Goal: Contribute content

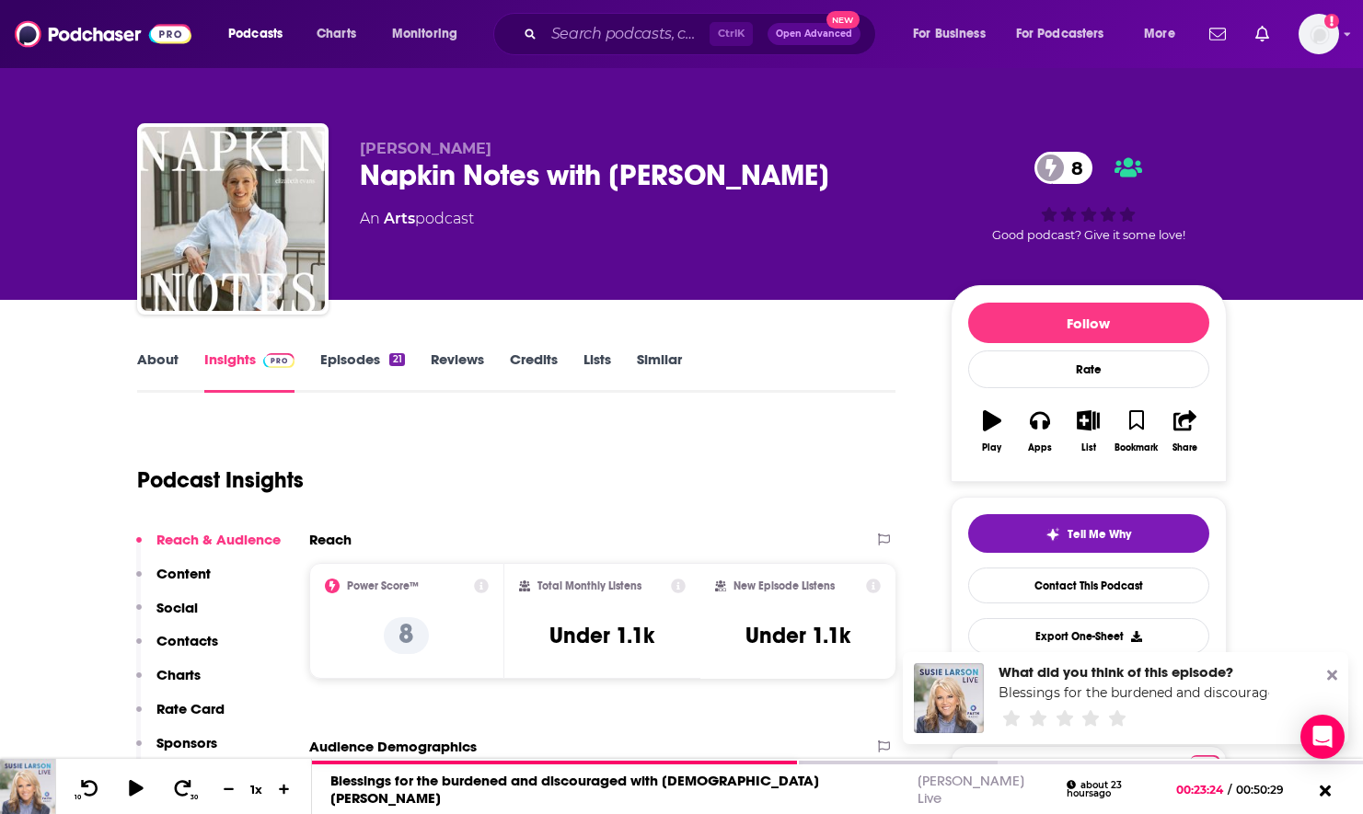
click at [622, 13] on div "Ctrl K Open Advanced New" at bounding box center [684, 34] width 383 height 42
click at [623, 33] on input "Search podcasts, credits, & more..." at bounding box center [627, 33] width 166 height 29
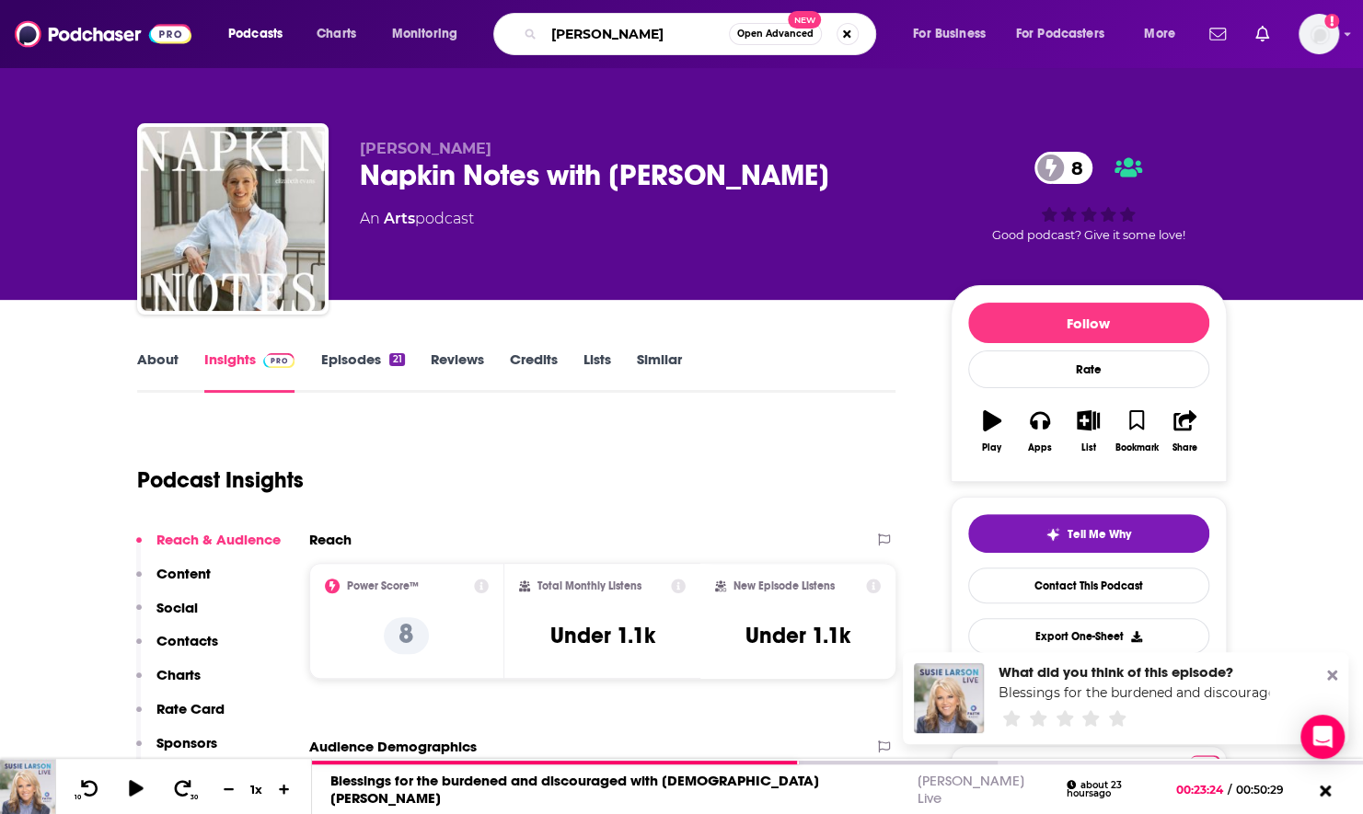
type input "[PERSON_NAME]"
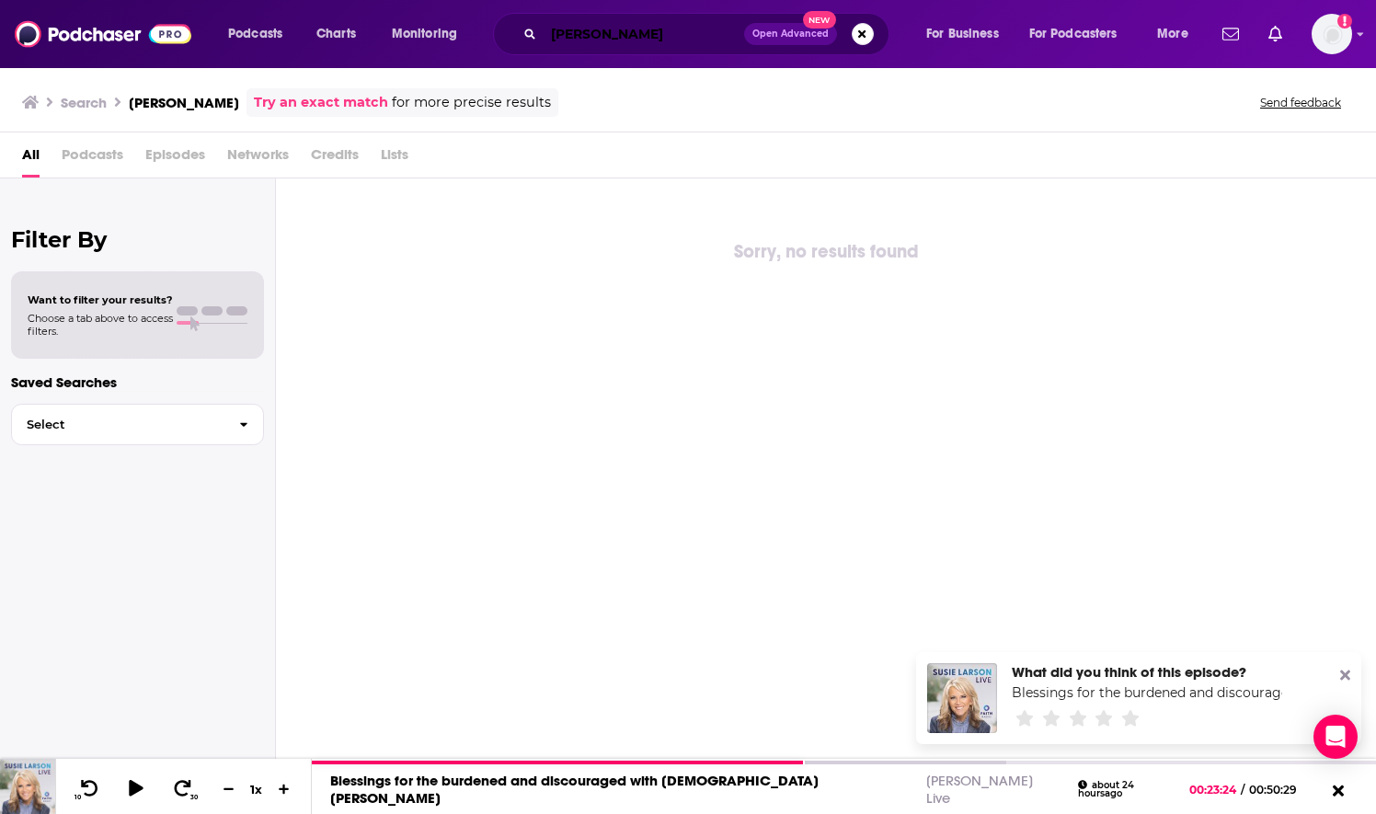
click at [558, 31] on input "[PERSON_NAME]" at bounding box center [644, 33] width 201 height 29
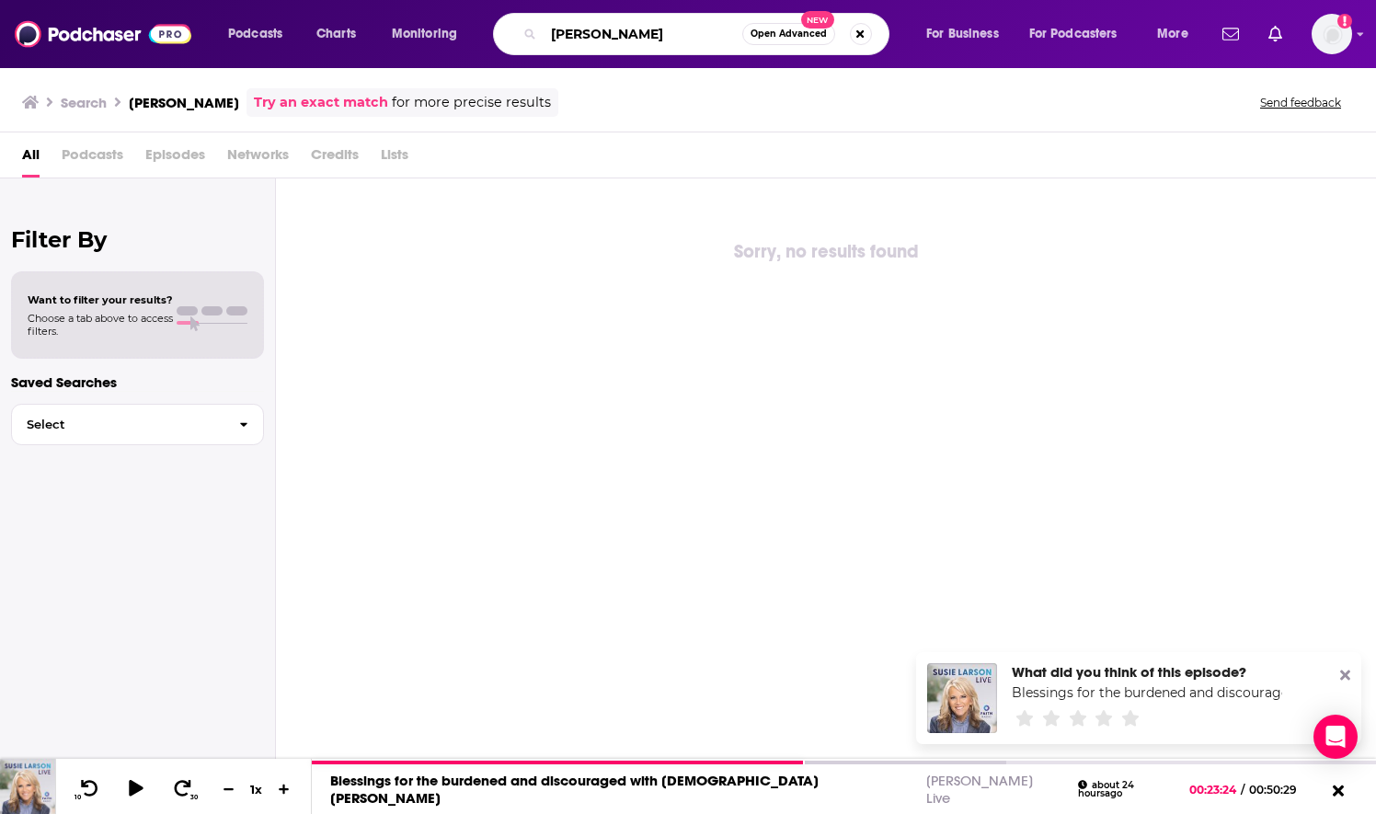
type input "[PERSON_NAME]"
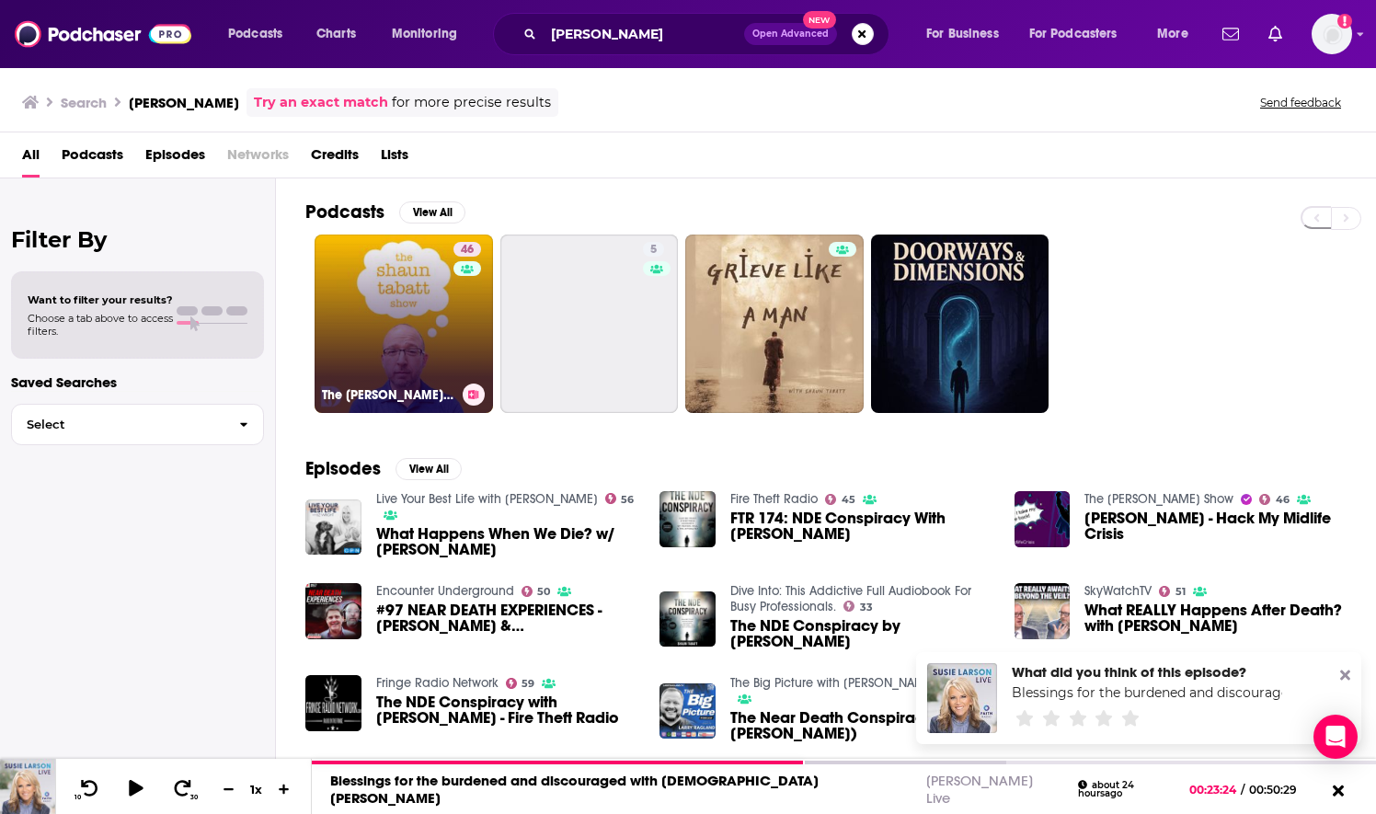
click at [425, 358] on link "46 The [PERSON_NAME] Show" at bounding box center [404, 324] width 178 height 178
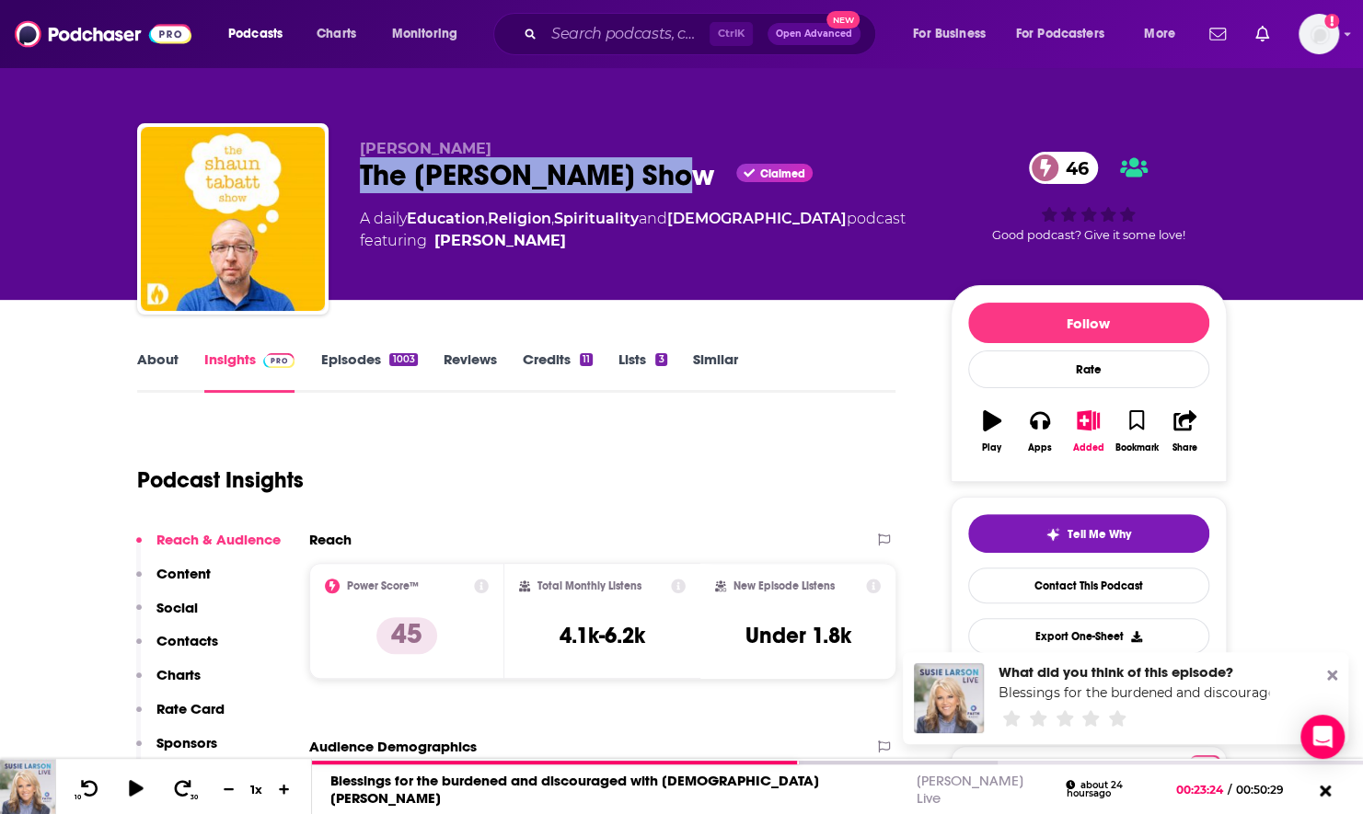
drag, startPoint x: 671, startPoint y: 183, endPoint x: 359, endPoint y: 190, distance: 311.9
click at [360, 190] on div "The [PERSON_NAME] Show Claimed 46" at bounding box center [640, 175] width 561 height 36
copy h2 "The [PERSON_NAME] Show"
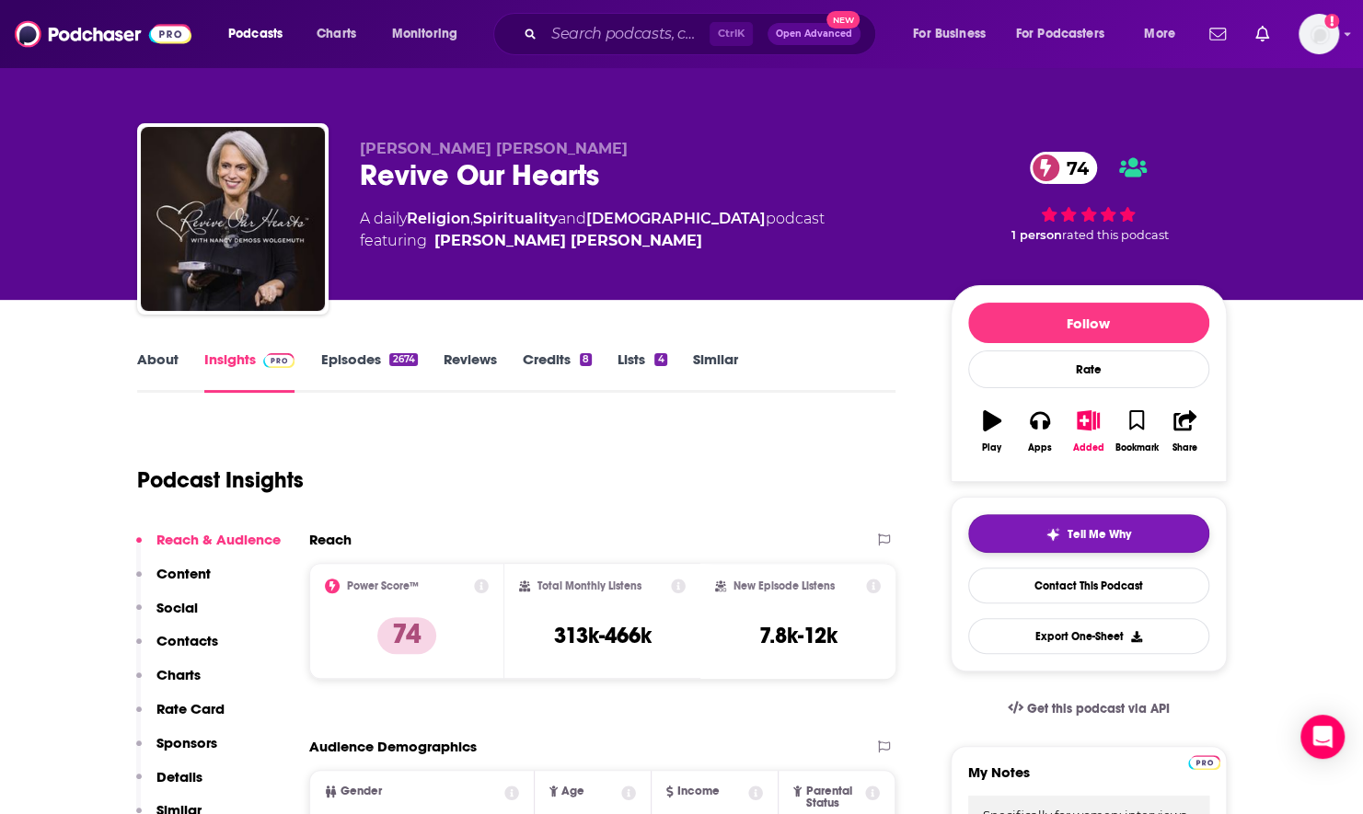
click at [1017, 537] on button "Tell Me Why" at bounding box center [1088, 533] width 241 height 39
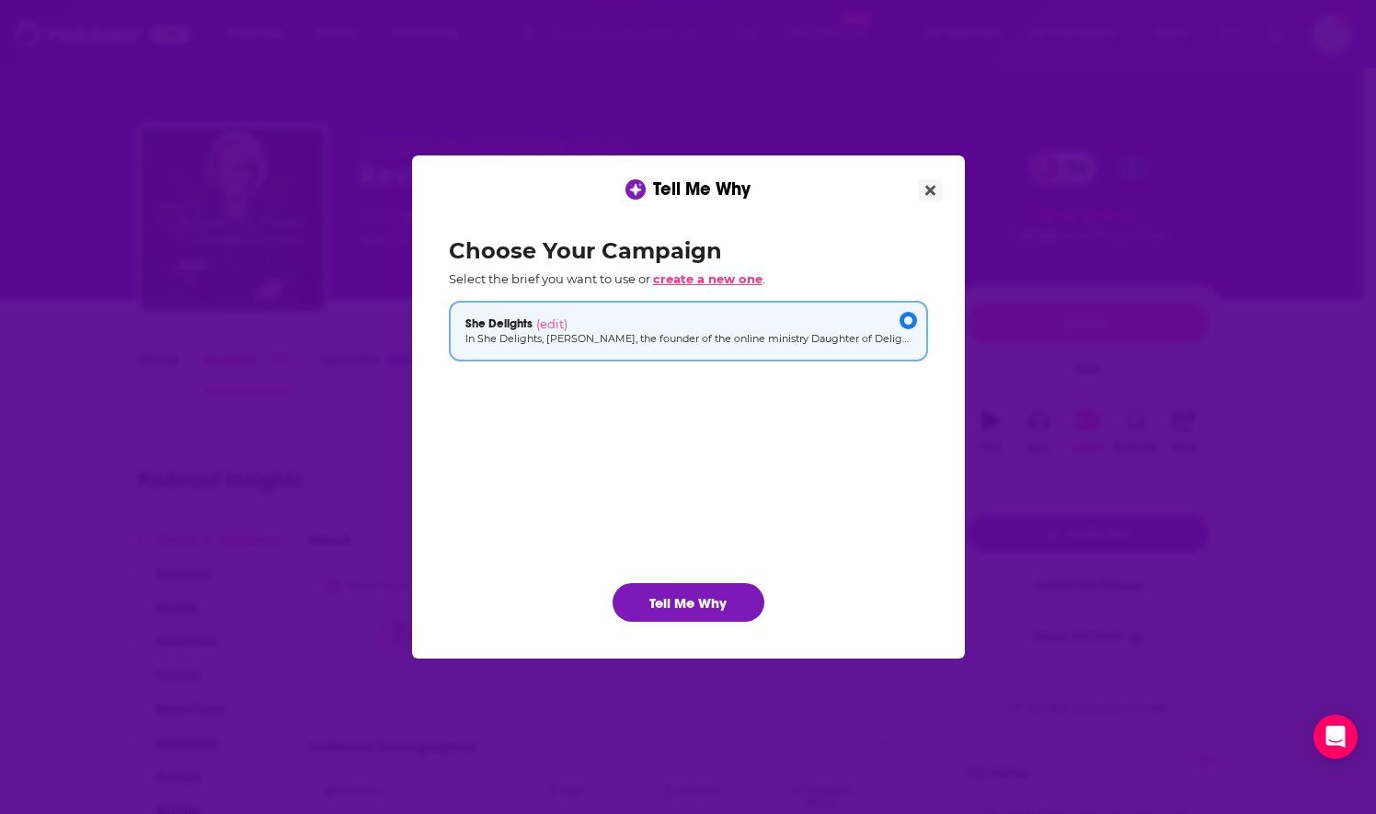
click at [675, 282] on span "create a new one" at bounding box center [707, 278] width 109 height 15
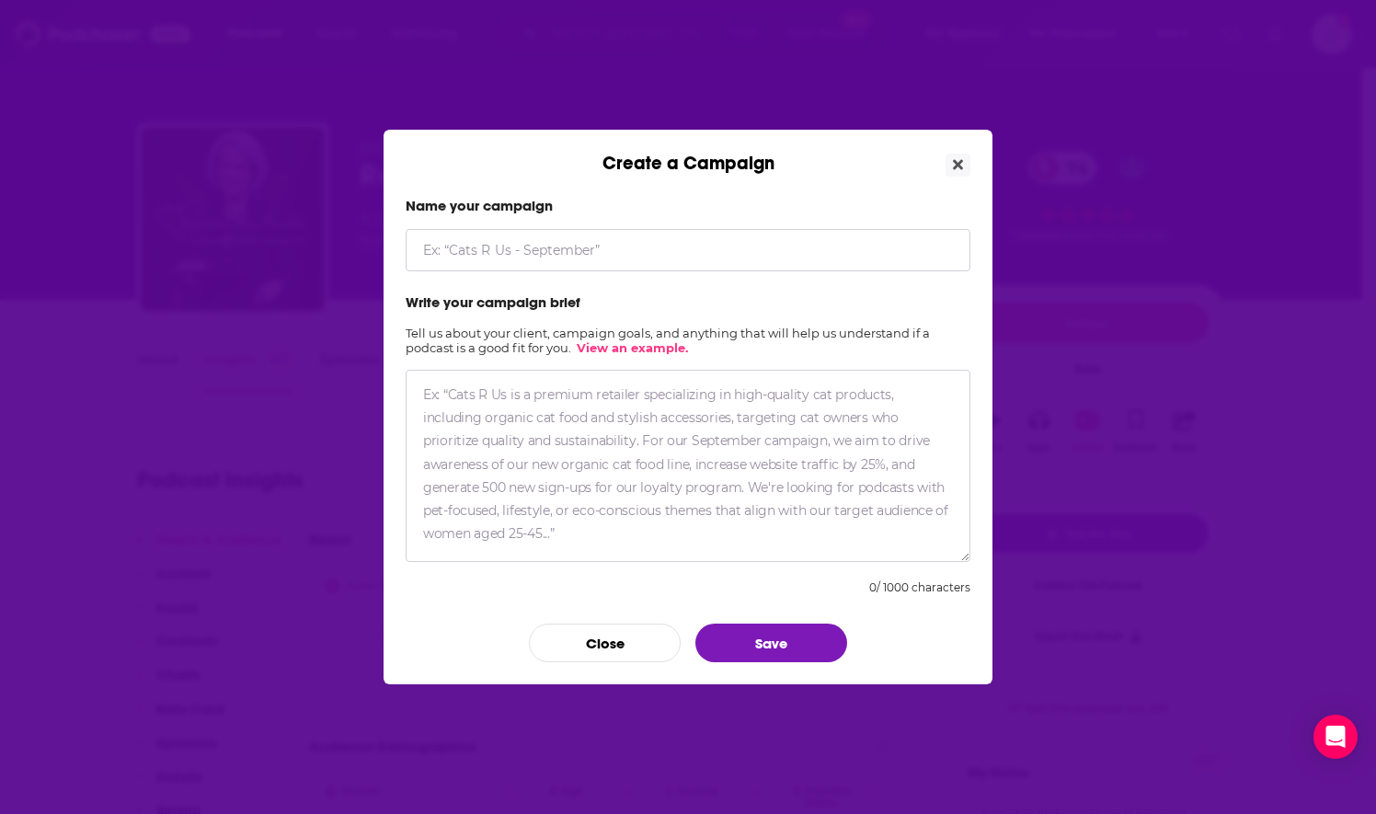
click at [505, 253] on input "Create a Campaign" at bounding box center [688, 250] width 565 height 42
type input "Saving Nate"
click at [528, 440] on textarea "Create a Campaign" at bounding box center [688, 466] width 565 height 192
paste textarea "In Saving Nate, pro-life advocate and mother of three Christin Rosa offers her …"
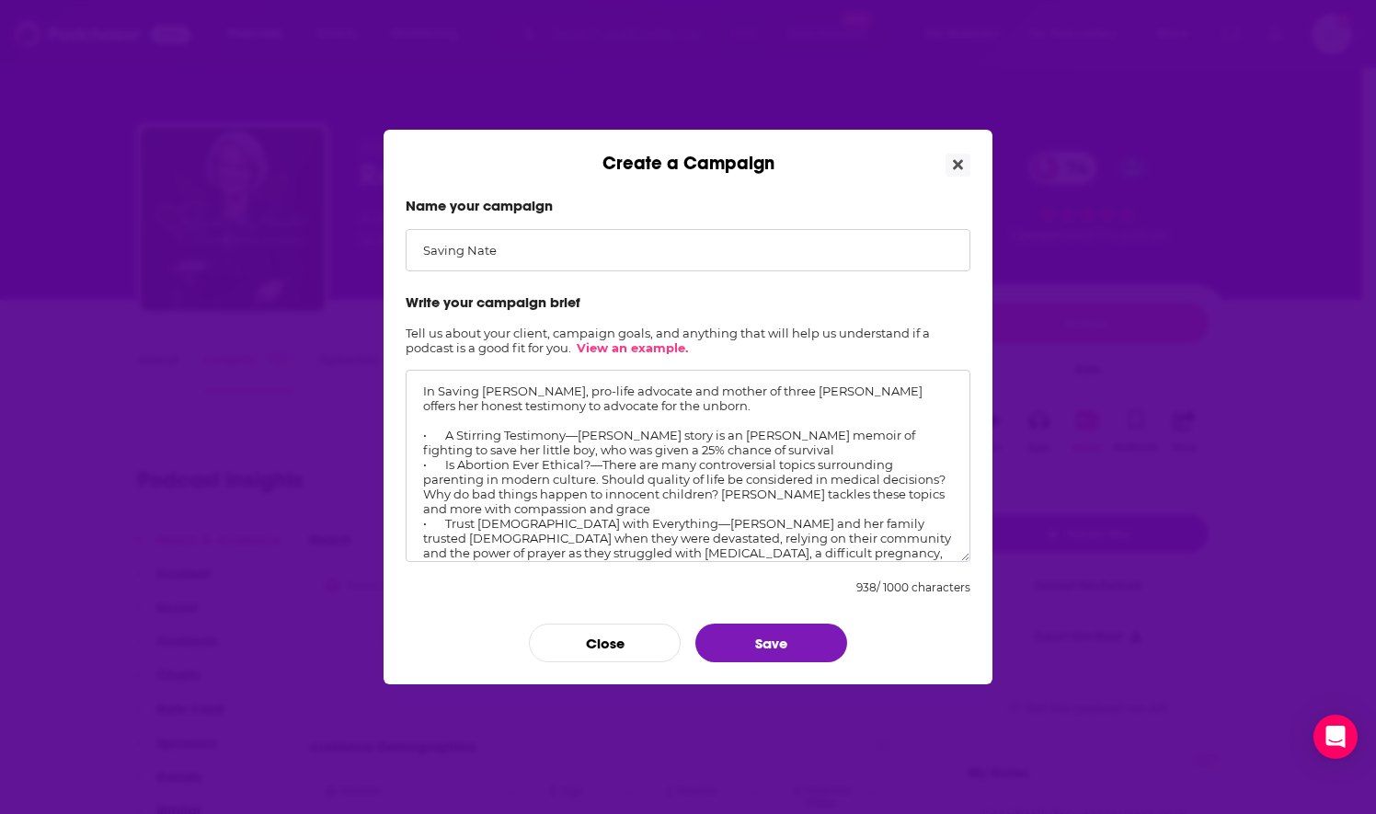
scroll to position [55, 0]
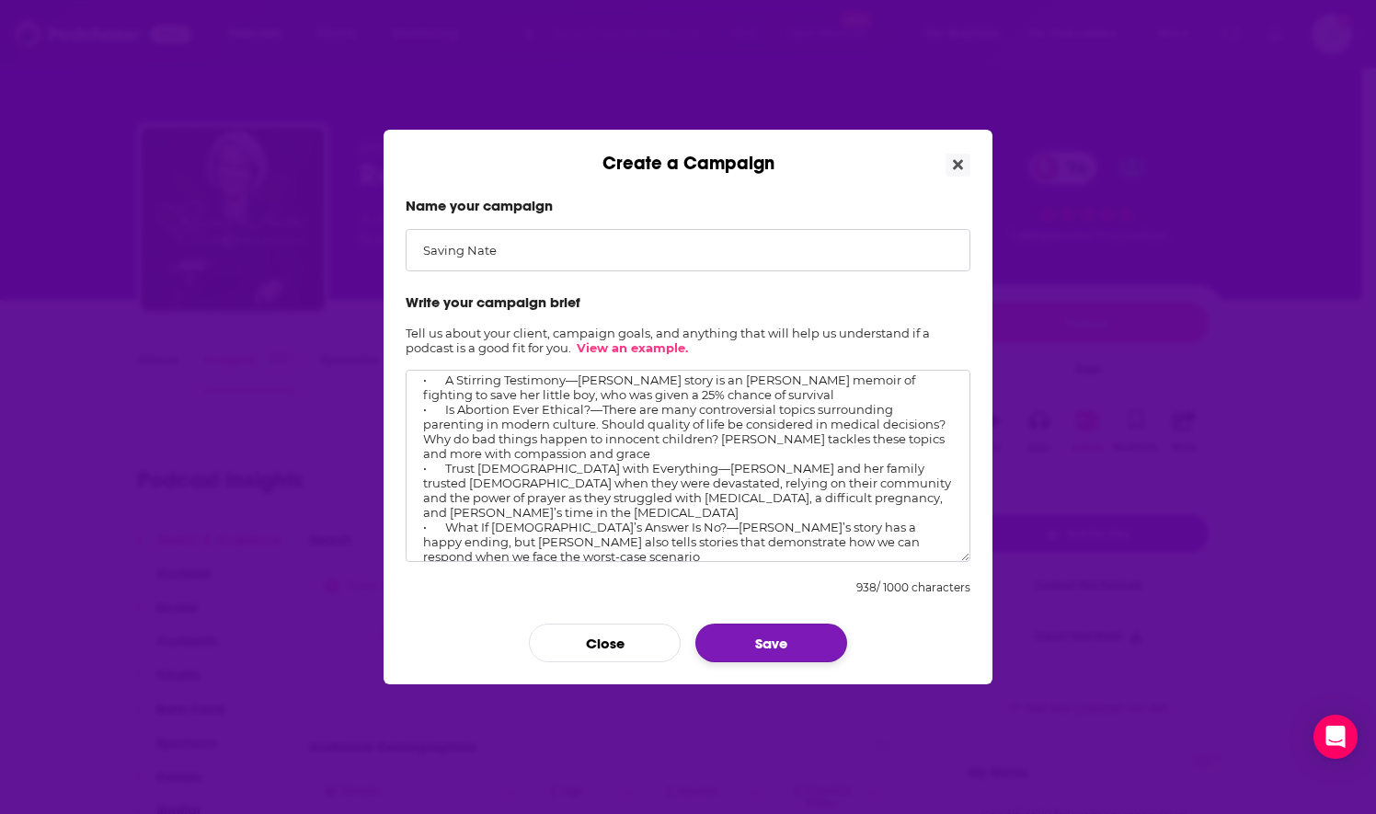
type textarea "In Saving Nate, pro-life advocate and mother of three Christin Rosa offers her …"
click at [758, 638] on button "Save" at bounding box center [772, 643] width 152 height 39
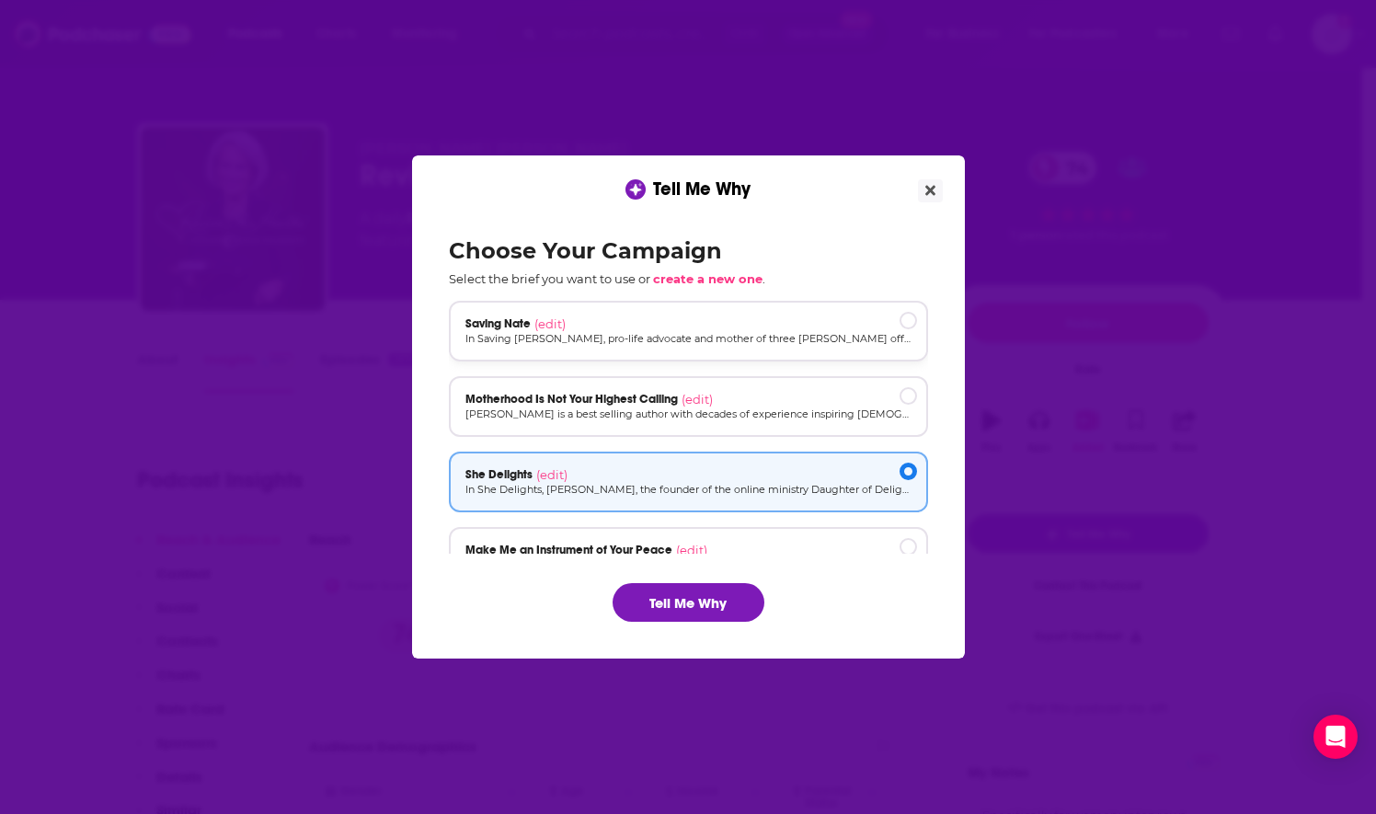
click at [609, 334] on p "In Saving Nate, pro-life advocate and mother of three Christin Rosa offers her …" at bounding box center [689, 339] width 446 height 16
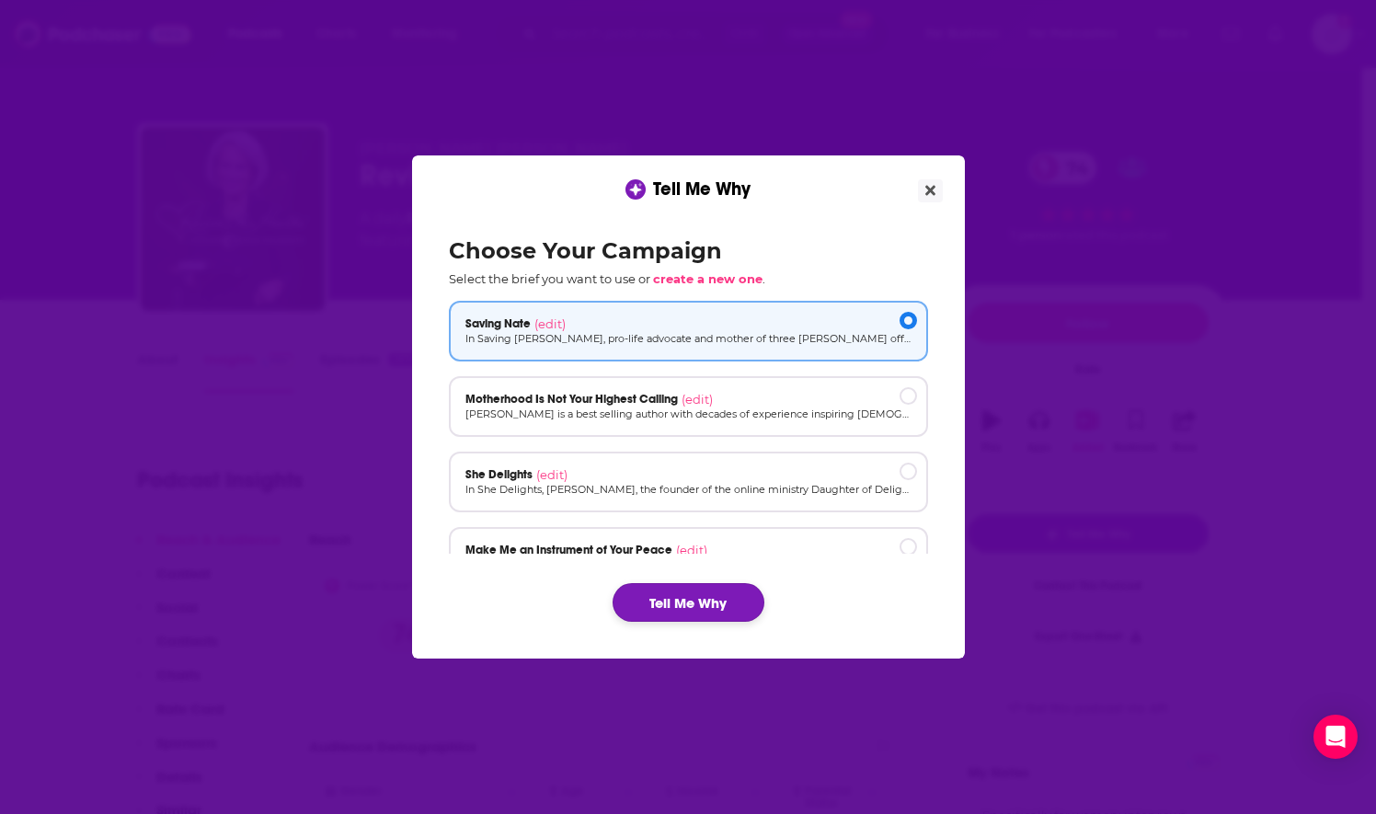
click at [721, 602] on button "Tell Me Why" at bounding box center [689, 602] width 152 height 39
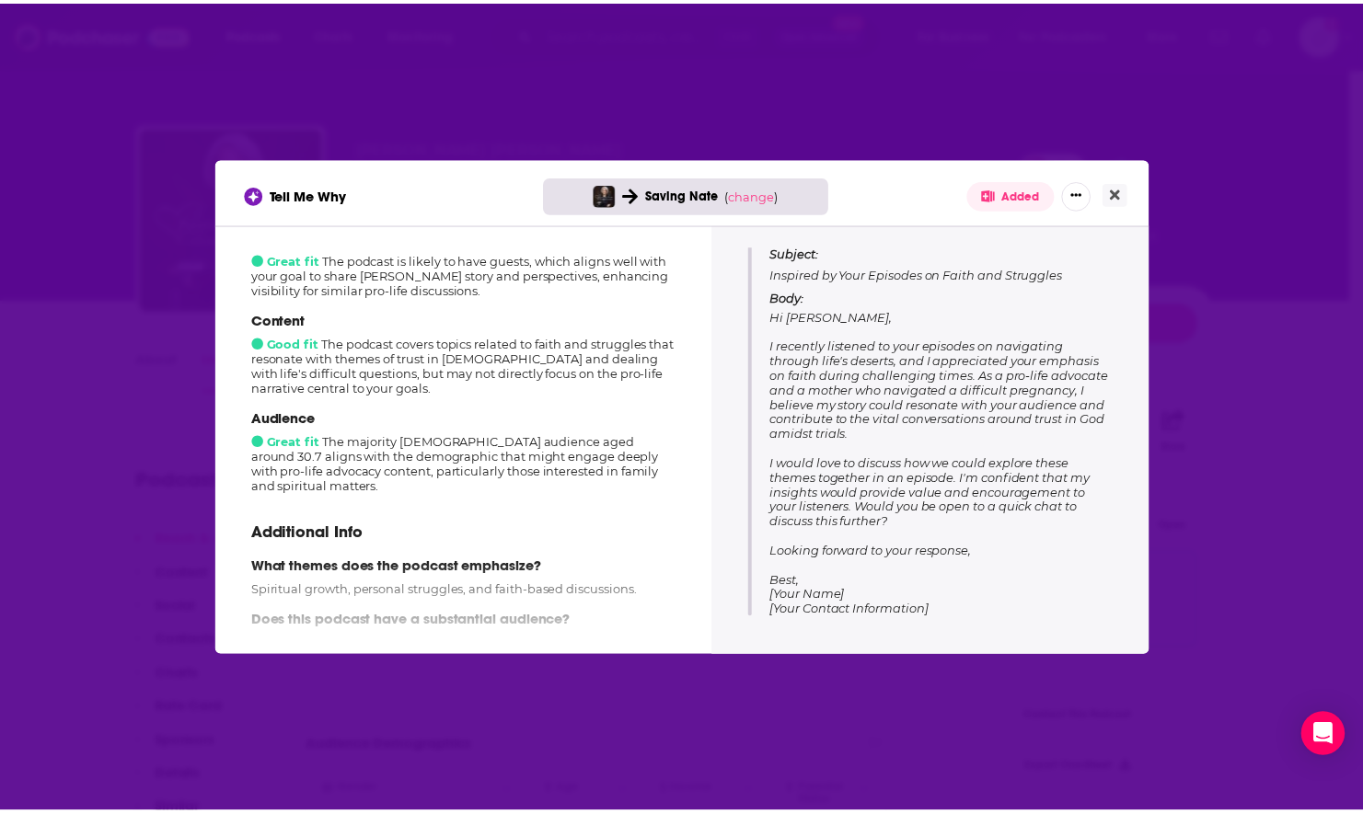
scroll to position [276, 0]
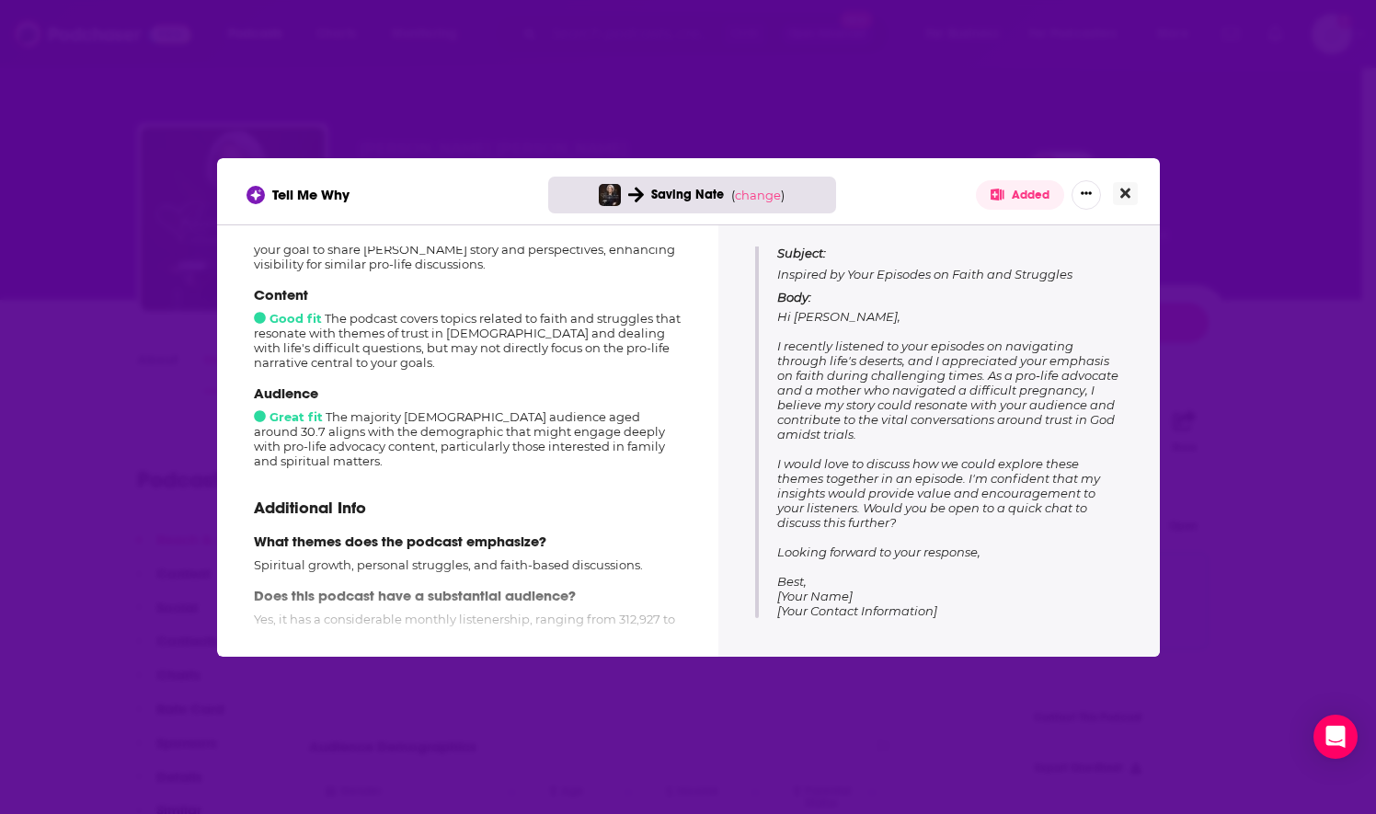
click at [1130, 197] on icon "Close" at bounding box center [1126, 193] width 10 height 10
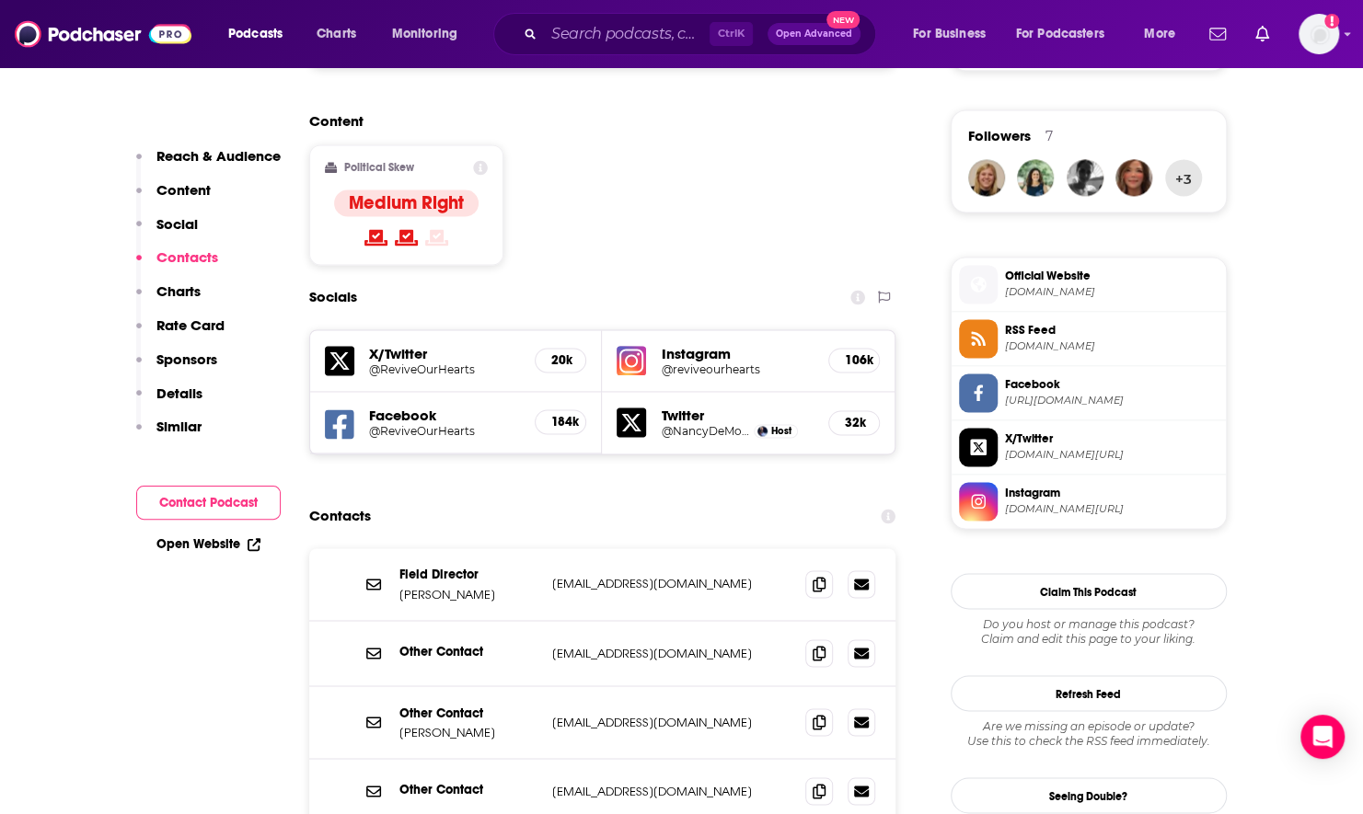
scroll to position [1656, 0]
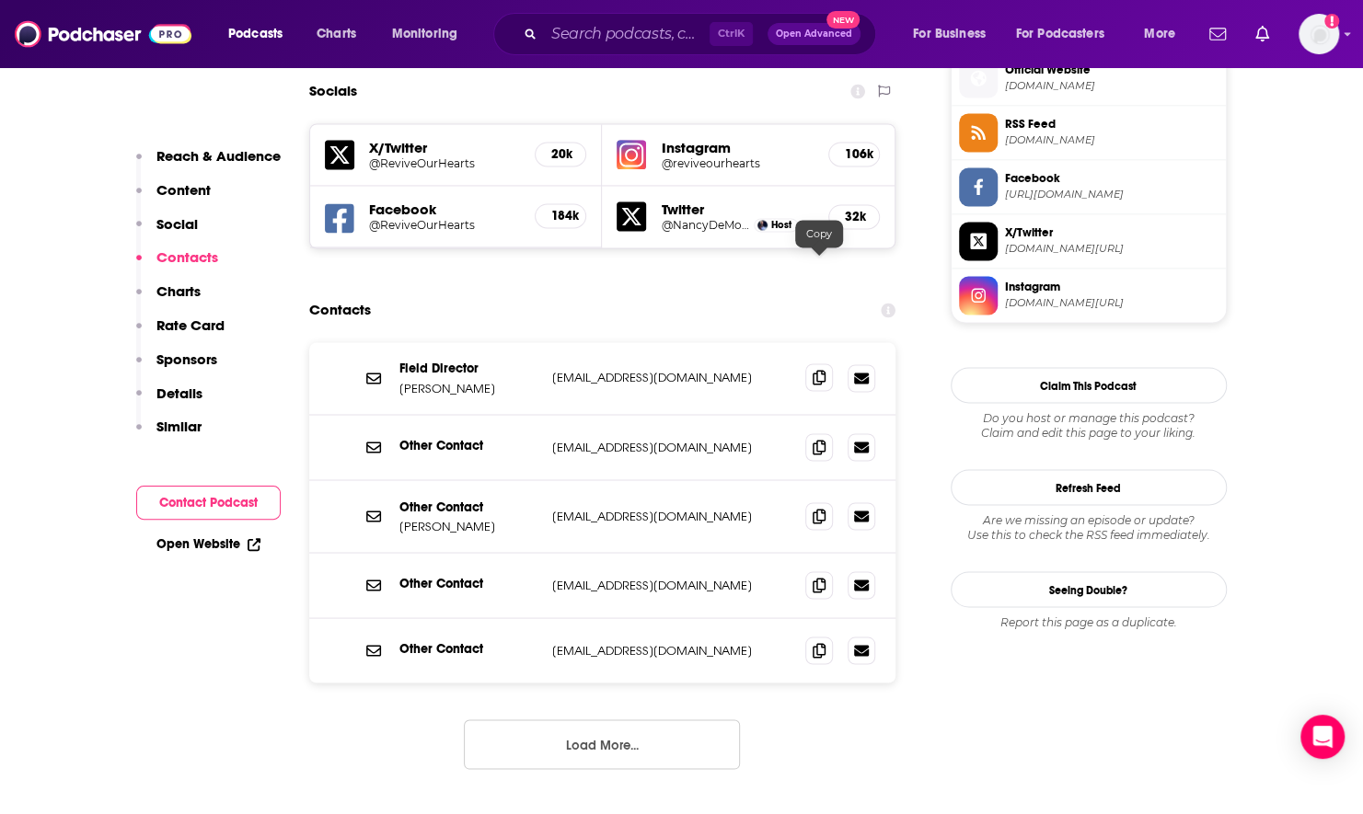
click at [811, 363] on span at bounding box center [819, 377] width 28 height 28
click at [815, 501] on span at bounding box center [819, 515] width 28 height 28
click at [810, 636] on span at bounding box center [819, 650] width 28 height 28
